Goal: Navigation & Orientation: Find specific page/section

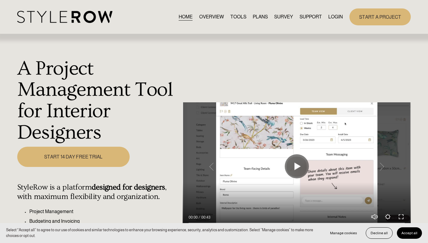
click at [334, 18] on link "LOGIN" at bounding box center [335, 17] width 15 height 8
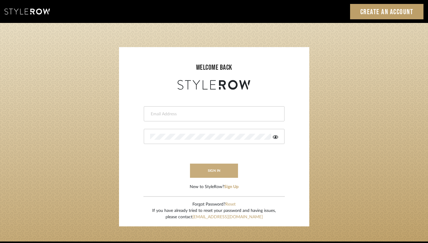
type input "lindsey@lindseymillerinteriors.com"
click at [213, 172] on button "sign in" at bounding box center [214, 171] width 48 height 14
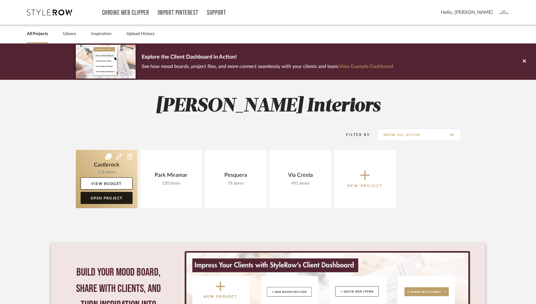
click at [102, 198] on link "Open Project" at bounding box center [107, 198] width 52 height 12
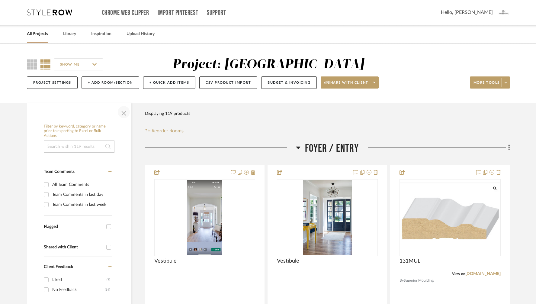
click at [124, 112] on span "button" at bounding box center [124, 112] width 15 height 15
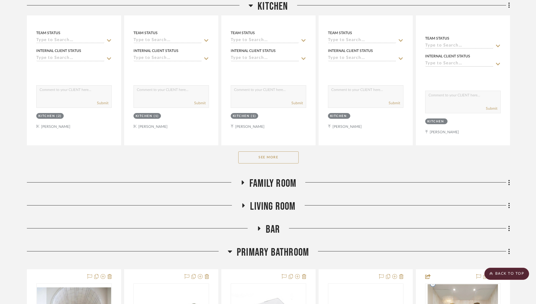
scroll to position [910, 0]
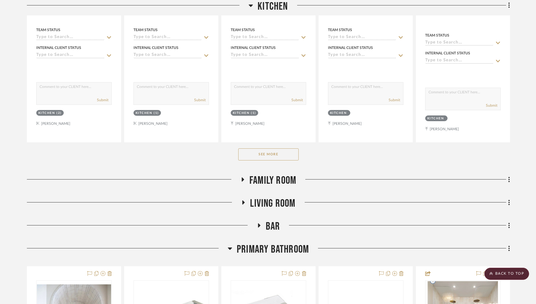
click at [263, 151] on button "See More" at bounding box center [268, 154] width 60 height 12
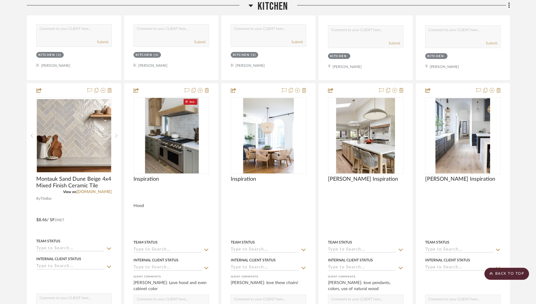
scroll to position [2068, 0]
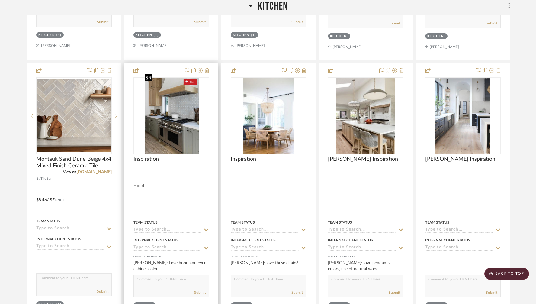
click at [165, 106] on div at bounding box center [172, 115] width 76 height 77
click at [165, 106] on img "0" at bounding box center [171, 116] width 57 height 76
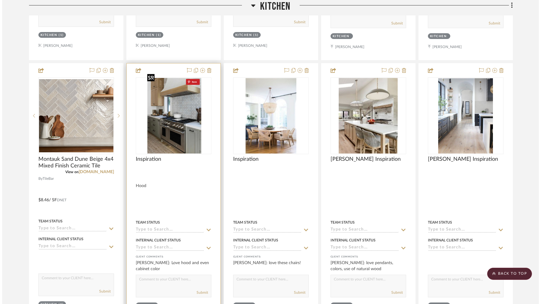
scroll to position [0, 0]
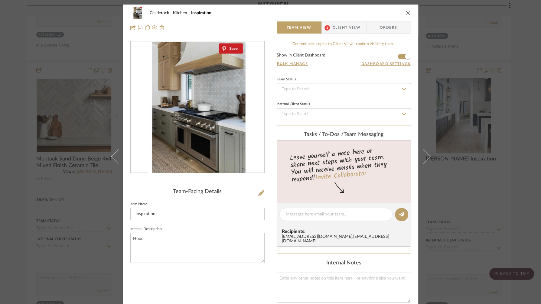
click at [200, 99] on img "0" at bounding box center [197, 107] width 99 height 131
